Goal: Task Accomplishment & Management: Complete application form

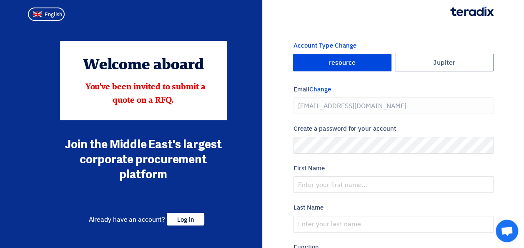
click at [323, 90] on span "Change" at bounding box center [320, 89] width 22 height 9
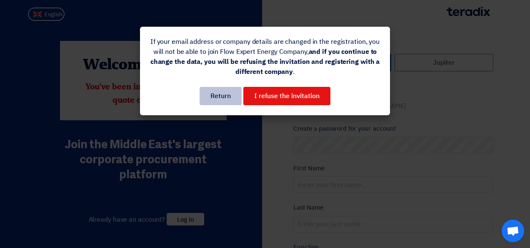
click at [212, 101] on button "Return" at bounding box center [221, 96] width 42 height 18
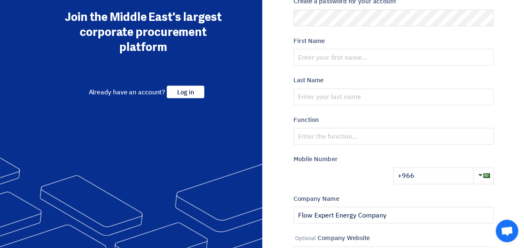
scroll to position [218, 0]
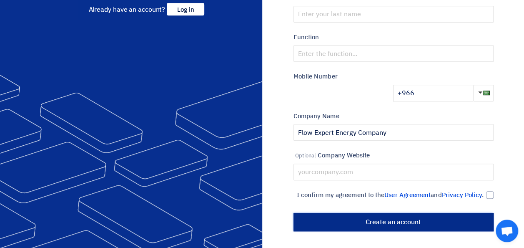
click at [368, 220] on input "أنشئ حساب" at bounding box center [393, 222] width 200 height 18
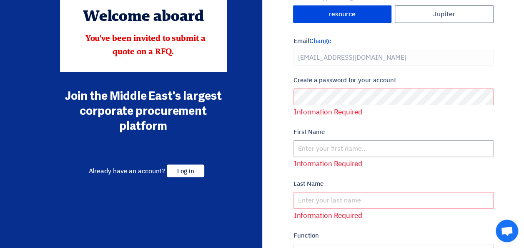
scroll to position [0, 0]
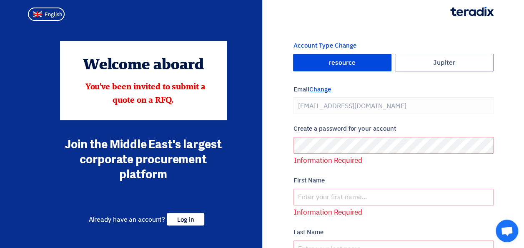
click at [321, 87] on span "Change" at bounding box center [320, 89] width 22 height 9
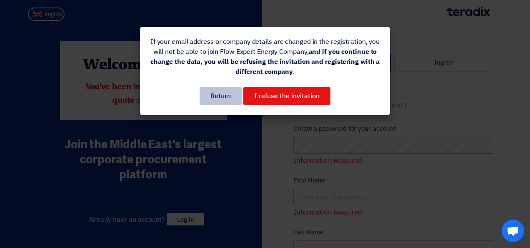
click at [221, 97] on button "Return" at bounding box center [221, 96] width 42 height 18
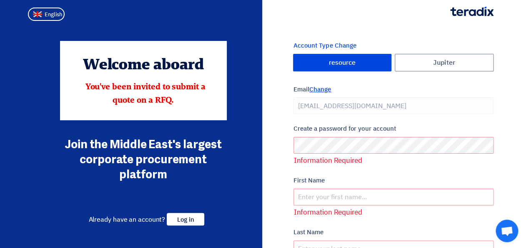
click at [316, 90] on span "Change" at bounding box center [320, 89] width 22 height 9
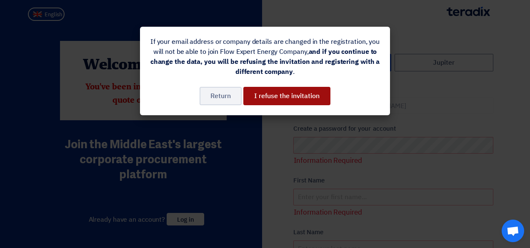
click at [314, 99] on button "I refuse the invitation" at bounding box center [286, 96] width 87 height 18
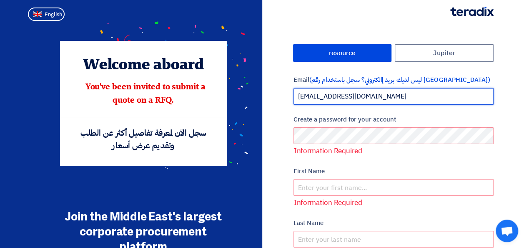
click at [383, 95] on input "[EMAIL_ADDRESS][DOMAIN_NAME]" at bounding box center [393, 96] width 200 height 17
drag, startPoint x: 319, startPoint y: 97, endPoint x: 293, endPoint y: 97, distance: 25.4
click at [293, 97] on input "[EMAIL_ADDRESS][DOMAIN_NAME]" at bounding box center [393, 96] width 200 height 17
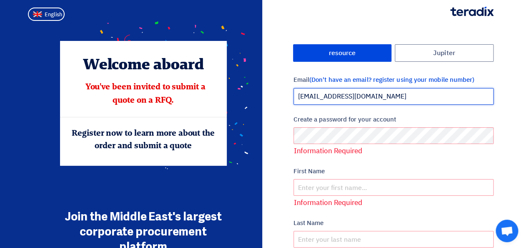
type input "[EMAIL_ADDRESS][DOMAIN_NAME]"
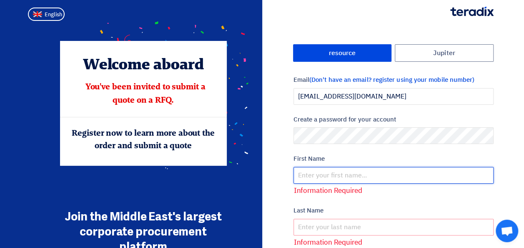
click at [344, 179] on input "text" at bounding box center [393, 175] width 200 height 17
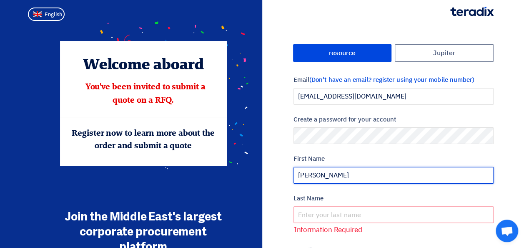
type input "[PERSON_NAME]"
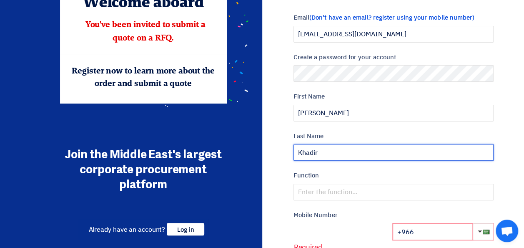
scroll to position [125, 0]
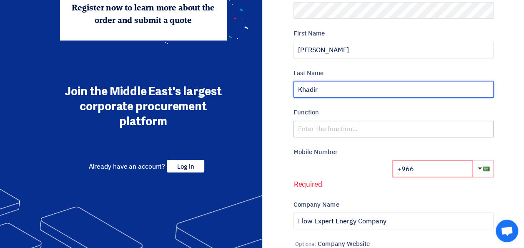
type input "Khadir"
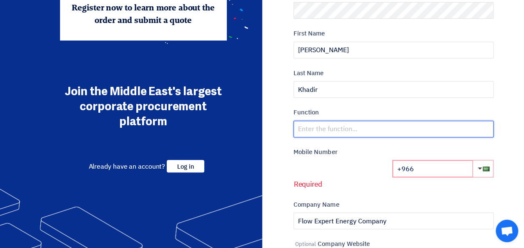
click at [346, 125] on input "text" at bounding box center [393, 128] width 200 height 17
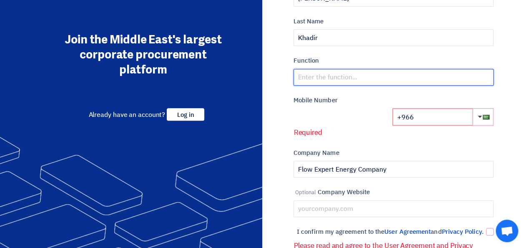
scroll to position [164, 0]
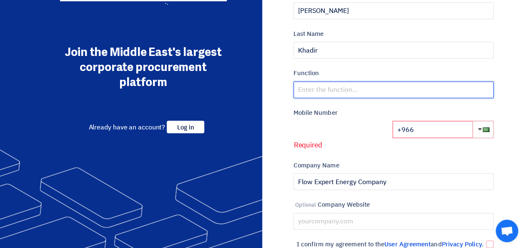
click at [340, 91] on input "text" at bounding box center [393, 89] width 200 height 17
click at [298, 88] on input "Trading and Contracting" at bounding box center [393, 89] width 200 height 17
type input "Trading and Contracting"
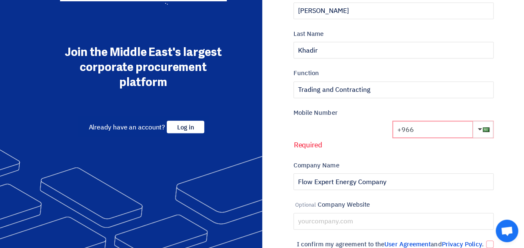
click at [431, 131] on input "+966" at bounding box center [433, 129] width 80 height 17
paste input "50 415 8539"
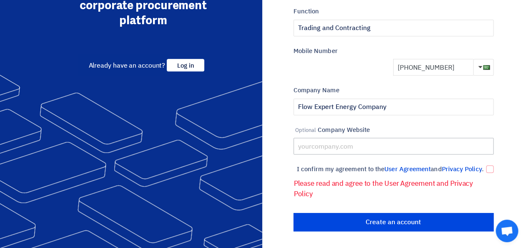
scroll to position [235, 0]
type input "[PHONE_NUMBER]"
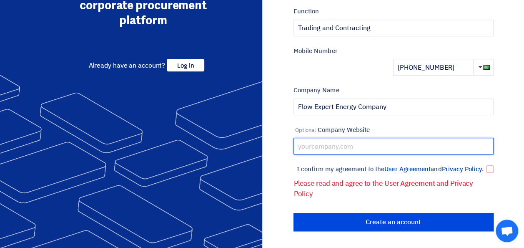
click at [359, 138] on input "text" at bounding box center [393, 146] width 200 height 17
type input "[DOMAIN_NAME]"
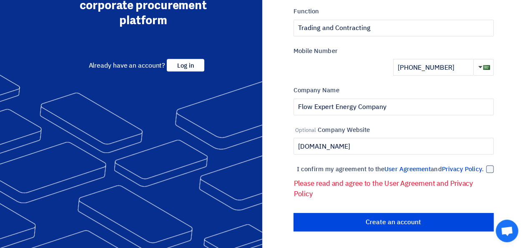
click at [490, 165] on div at bounding box center [490, 169] width 8 height 8
click at [484, 164] on input "I confirm my agreement to the User Agreement and Privacy Policy ." at bounding box center [383, 172] width 200 height 17
checkbox input "true"
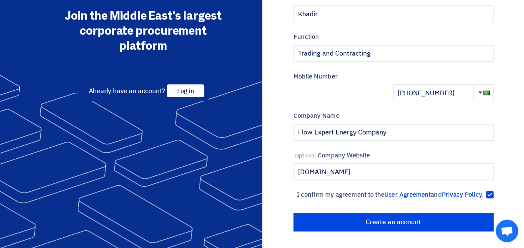
scroll to position [209, 0]
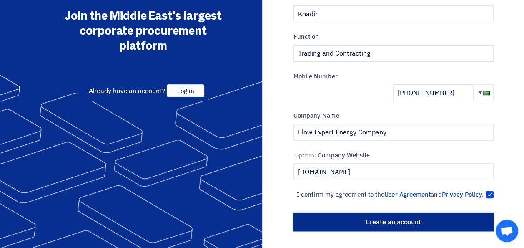
click at [376, 226] on input "أنشئ حساب" at bounding box center [393, 222] width 200 height 18
click at [393, 220] on input "أنشئ حساب" at bounding box center [393, 222] width 200 height 18
click at [399, 217] on input "أنشئ حساب" at bounding box center [393, 222] width 200 height 18
click at [389, 220] on input "أنشئ حساب" at bounding box center [393, 222] width 200 height 18
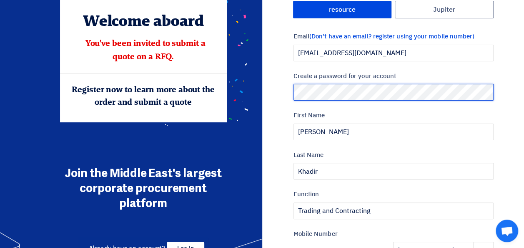
scroll to position [84, 0]
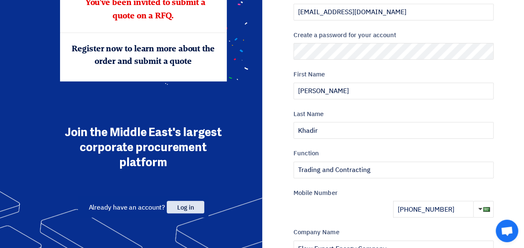
click at [194, 206] on span "Log in" at bounding box center [186, 207] width 38 height 13
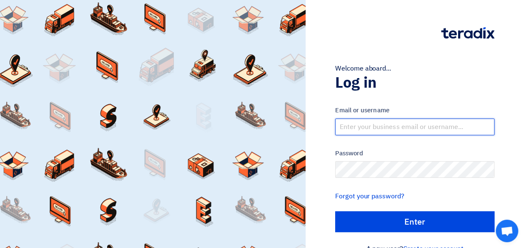
click at [390, 128] on input "text" at bounding box center [414, 126] width 159 height 17
type input "[EMAIL_ADDRESS][DOMAIN_NAME]"
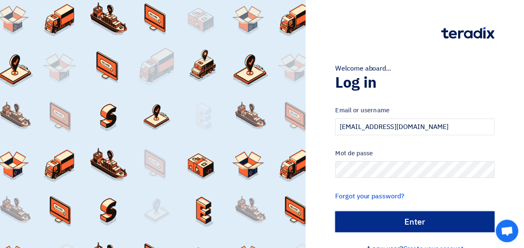
click at [399, 224] on input "الدخول" at bounding box center [414, 221] width 159 height 21
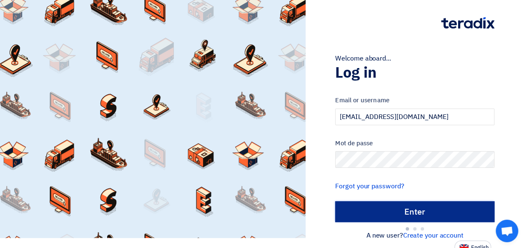
scroll to position [16, 0]
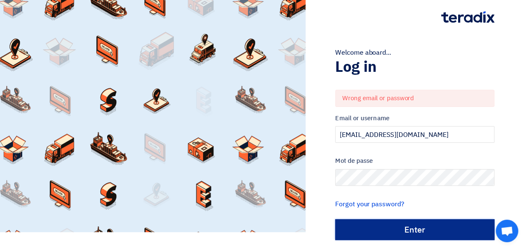
click at [414, 220] on input "الدخول" at bounding box center [414, 229] width 159 height 21
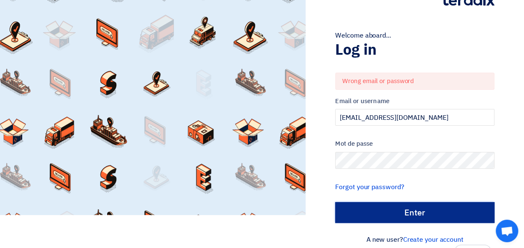
scroll to position [43, 0]
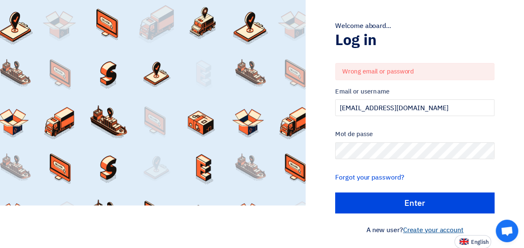
click at [429, 227] on link "Create your account" at bounding box center [433, 230] width 60 height 10
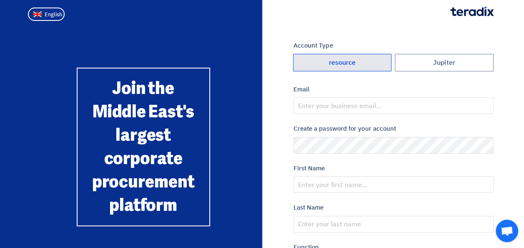
click at [364, 63] on label "resource" at bounding box center [342, 63] width 99 height 18
click at [364, 63] on input "resource" at bounding box center [342, 62] width 98 height 17
radio input "true"
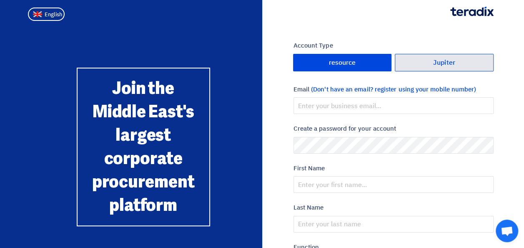
click at [424, 60] on label "Jupiter" at bounding box center [444, 63] width 99 height 18
click at [424, 60] on input "Jupiter" at bounding box center [444, 62] width 98 height 17
radio input "true"
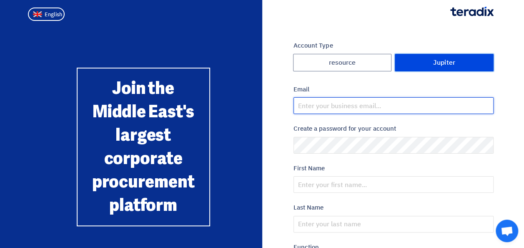
click at [388, 105] on input "email" at bounding box center [393, 105] width 200 height 17
type input "[EMAIL_ADDRESS][DOMAIN_NAME]"
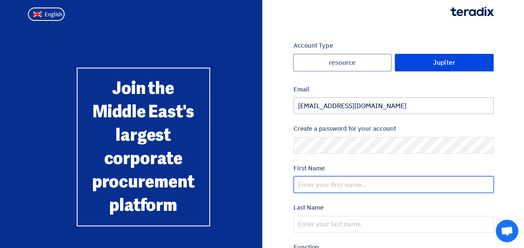
type input "[PERSON_NAME]"
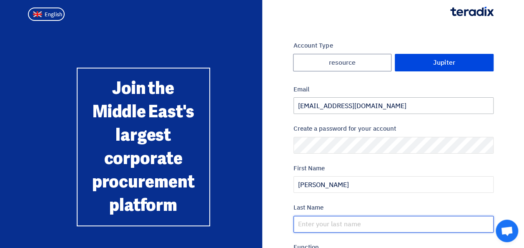
type input "Khadir"
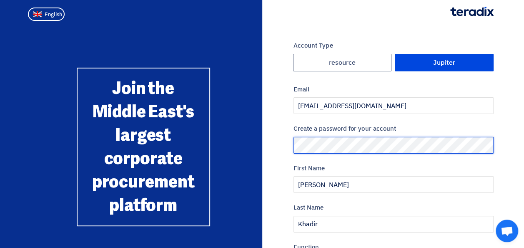
scroll to position [125, 0]
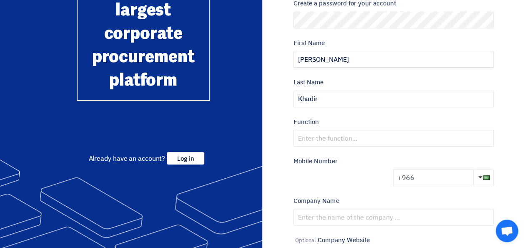
click at [444, 178] on input "+966" at bounding box center [433, 177] width 80 height 17
paste input "50 415 8539"
type input "[PHONE_NUMBER]"
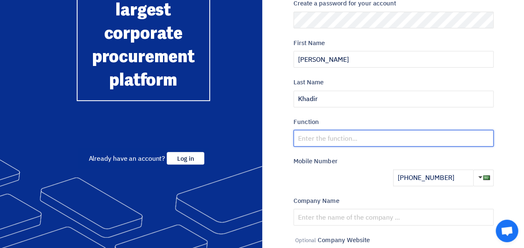
click at [342, 143] on input "text" at bounding box center [393, 138] width 200 height 17
type input "Trading and Contracting"
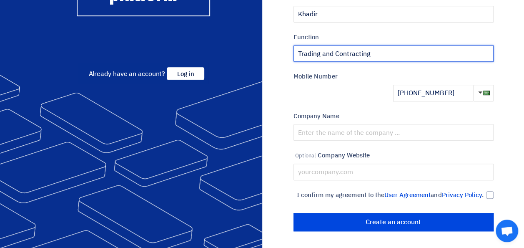
scroll to position [218, 0]
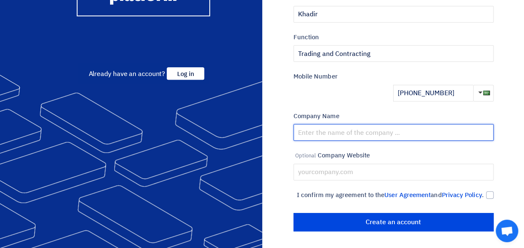
click at [373, 124] on input "text" at bounding box center [393, 132] width 200 height 17
type input "Flow Expert Energy Company"
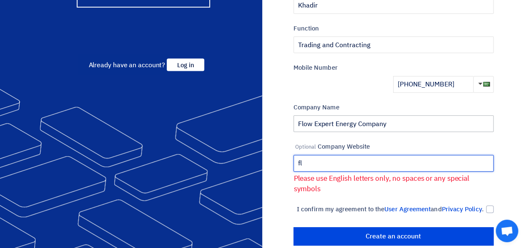
type input "f"
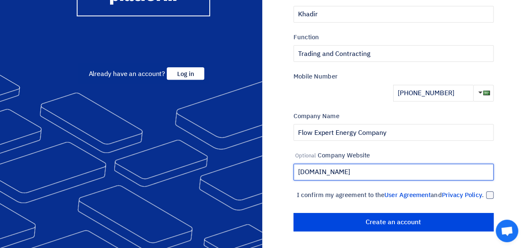
type input "[DOMAIN_NAME]"
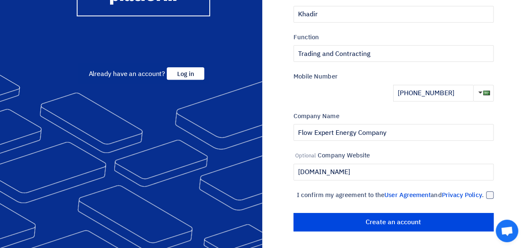
click at [486, 191] on div at bounding box center [490, 195] width 8 height 8
click at [484, 190] on input "I confirm my agreement to the User Agreement and Privacy Policy ." at bounding box center [383, 198] width 200 height 17
checkbox input "true"
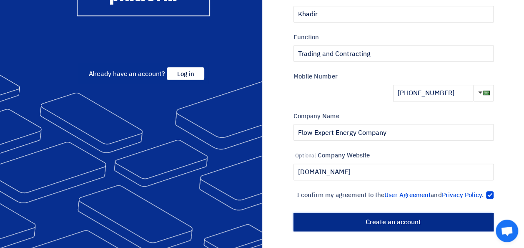
click at [374, 219] on input "Create an account" at bounding box center [393, 222] width 200 height 18
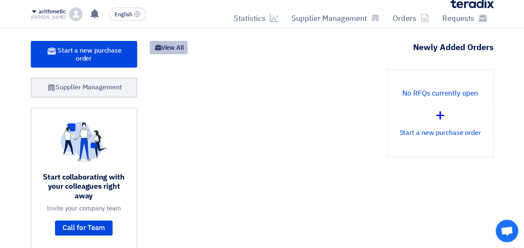
click at [169, 49] on font "View All" at bounding box center [172, 47] width 23 height 9
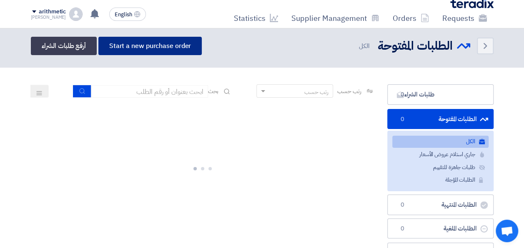
click at [159, 47] on font "Start a new purchase order" at bounding box center [150, 46] width 82 height 10
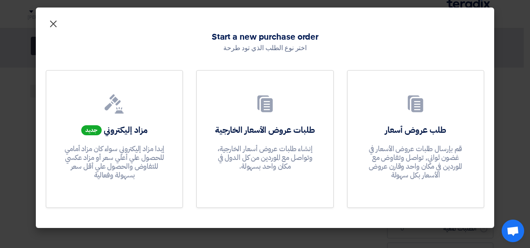
click at [53, 25] on span "×" at bounding box center [53, 23] width 10 height 25
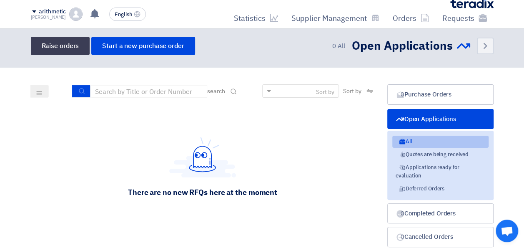
click at [298, 134] on div "There are no new RFQs here at the moment" at bounding box center [203, 166] width 344 height 125
click at [467, 17] on font "Requests" at bounding box center [458, 18] width 32 height 11
click at [35, 13] on div "arithmetic" at bounding box center [48, 11] width 35 height 7
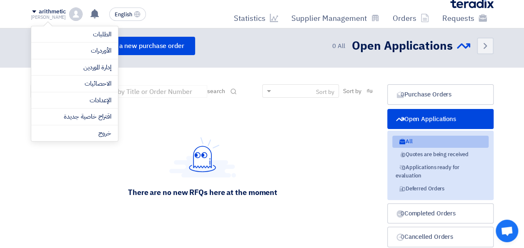
click at [151, 132] on div "There are no new RFQs here at the moment" at bounding box center [203, 166] width 344 height 125
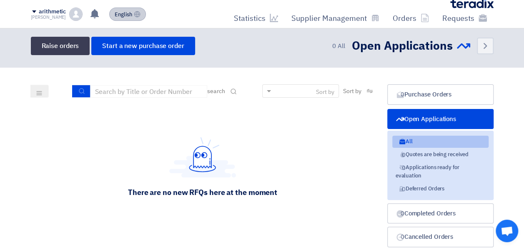
click at [127, 13] on span "English" at bounding box center [124, 15] width 18 height 6
